Goal: Find specific page/section: Find specific page/section

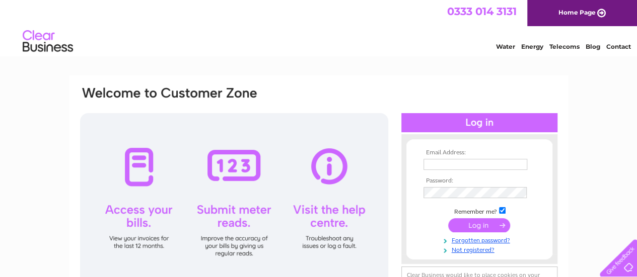
type input "carolmr@live.co.uk"
click at [494, 222] on input "submit" at bounding box center [479, 226] width 62 height 14
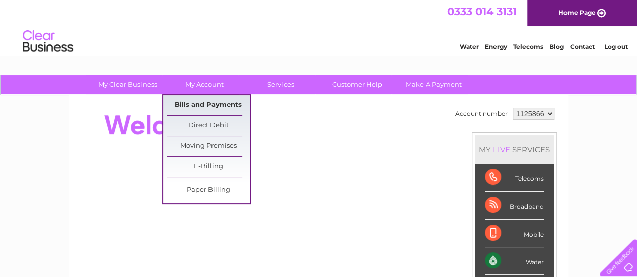
click at [211, 102] on link "Bills and Payments" at bounding box center [208, 105] width 83 height 20
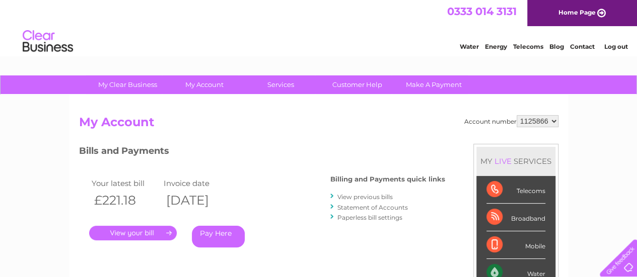
click at [137, 232] on link "." at bounding box center [133, 233] width 88 height 15
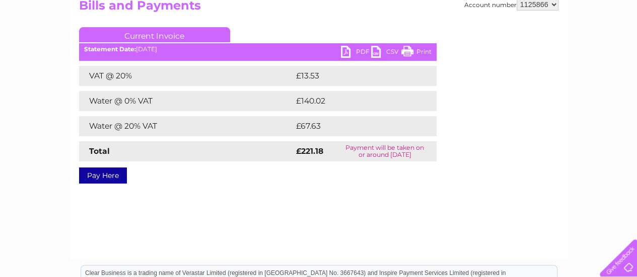
scroll to position [101, 0]
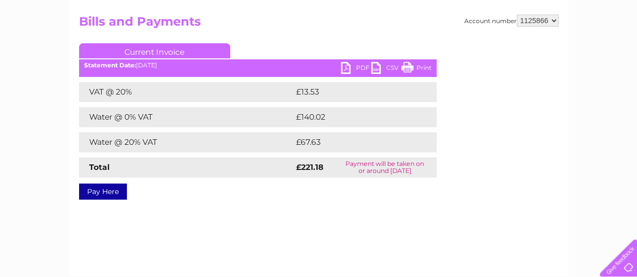
click at [425, 66] on link "Print" at bounding box center [416, 69] width 30 height 15
drag, startPoint x: 555, startPoint y: 19, endPoint x: 555, endPoint y: 25, distance: 6.1
click at [556, 20] on select "1125866 1135626" at bounding box center [538, 21] width 42 height 12
select select "1135626"
click at [517, 15] on select "1125866 1135626" at bounding box center [538, 21] width 42 height 12
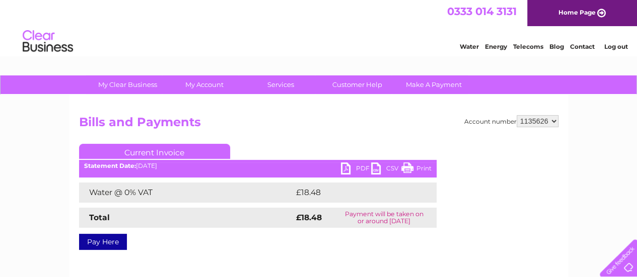
drag, startPoint x: 416, startPoint y: 167, endPoint x: 497, endPoint y: 237, distance: 106.7
click at [416, 167] on link "Print" at bounding box center [416, 170] width 30 height 15
